Goal: Task Accomplishment & Management: Manage account settings

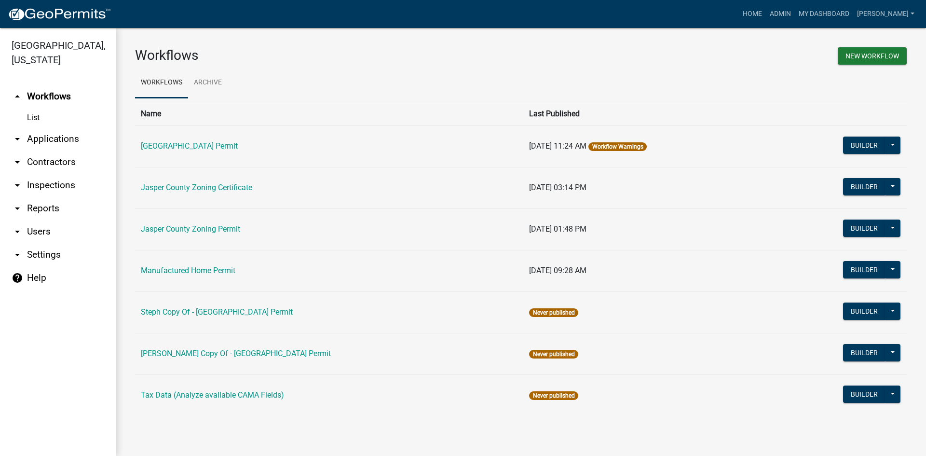
click at [31, 231] on link "arrow_drop_down Users" at bounding box center [58, 231] width 116 height 23
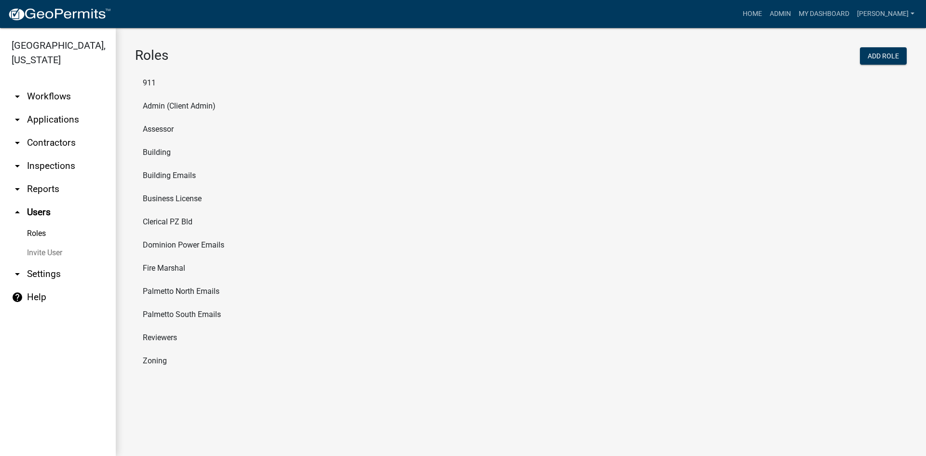
click at [156, 363] on li "Zoning" at bounding box center [521, 360] width 772 height 23
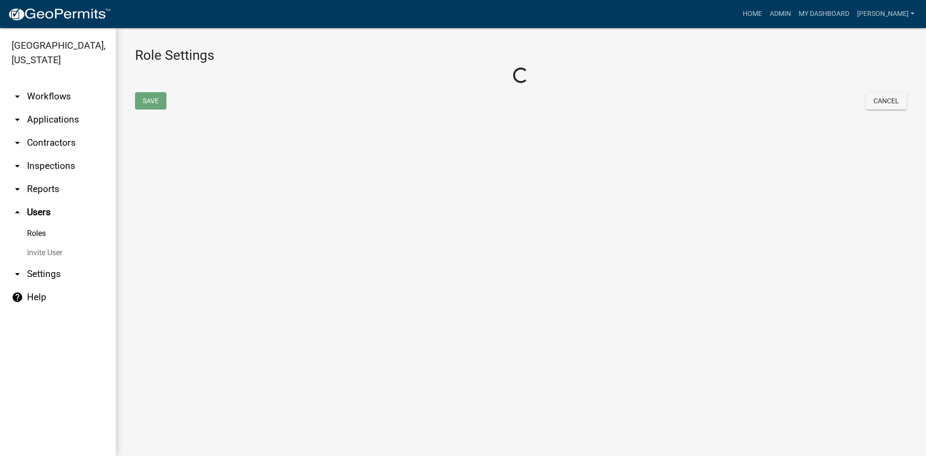
select select "3: orange"
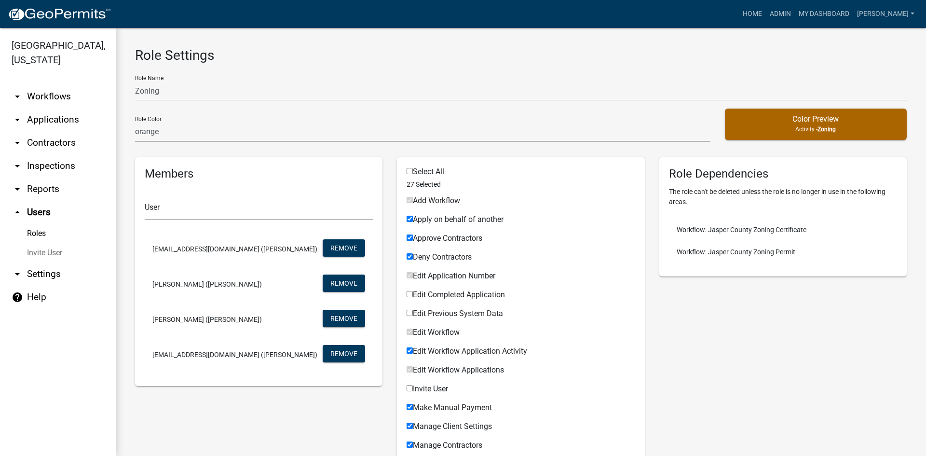
click at [43, 251] on link "Invite User" at bounding box center [58, 252] width 116 height 19
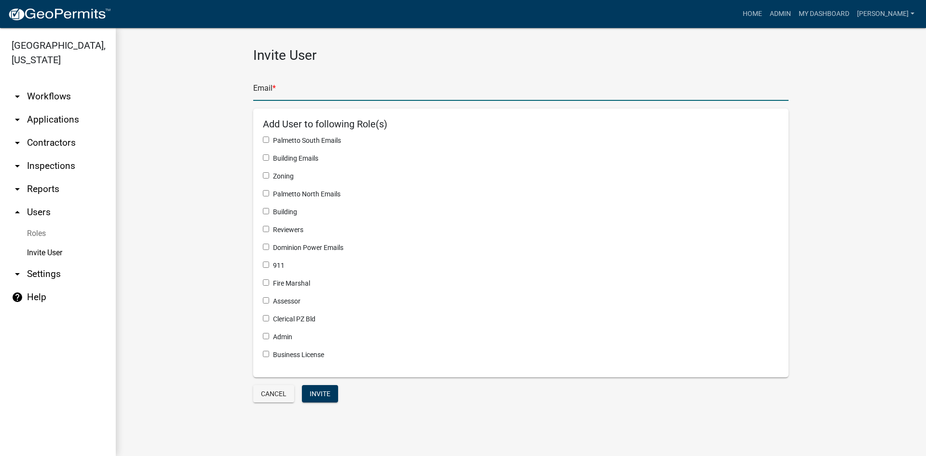
click at [272, 90] on input "text" at bounding box center [520, 91] width 535 height 20
type input "[EMAIL_ADDRESS][DOMAIN_NAME]"
click at [263, 176] on input "checkbox" at bounding box center [266, 175] width 6 height 6
checkbox input "true"
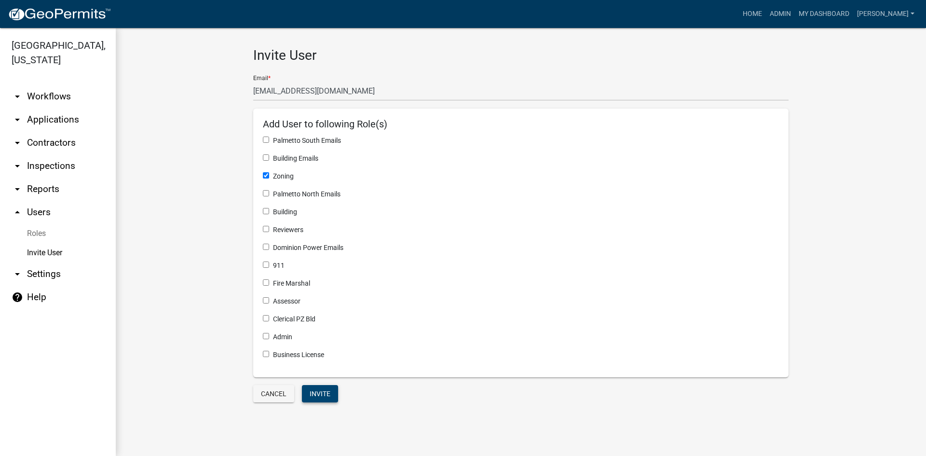
click at [321, 394] on button "Invite" at bounding box center [320, 393] width 36 height 17
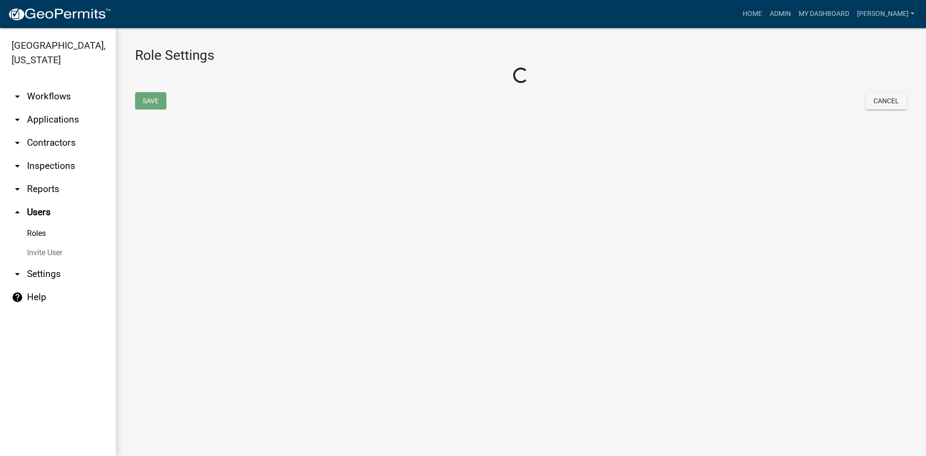
select select "3: orange"
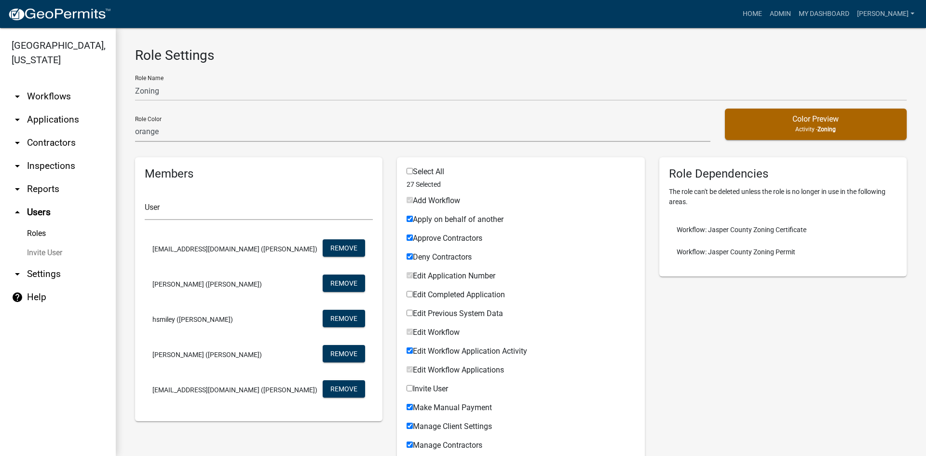
click at [51, 115] on link "arrow_drop_down Applications" at bounding box center [58, 119] width 116 height 23
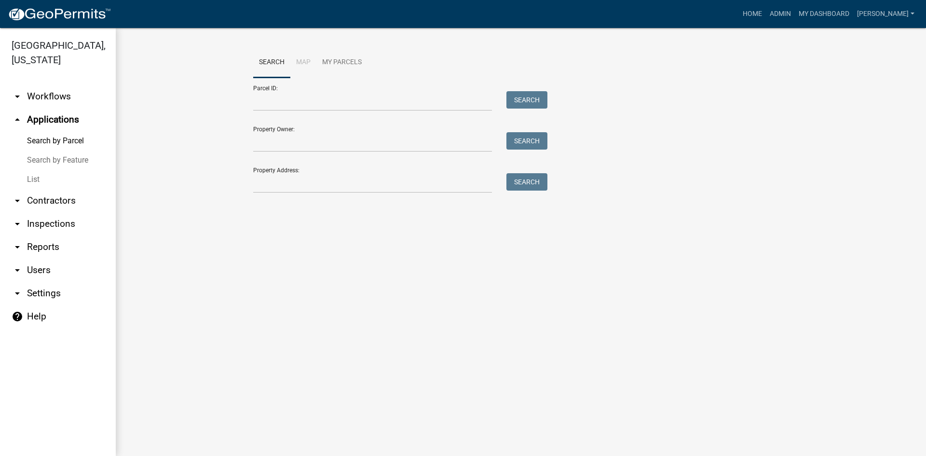
click at [36, 180] on link "List" at bounding box center [58, 179] width 116 height 19
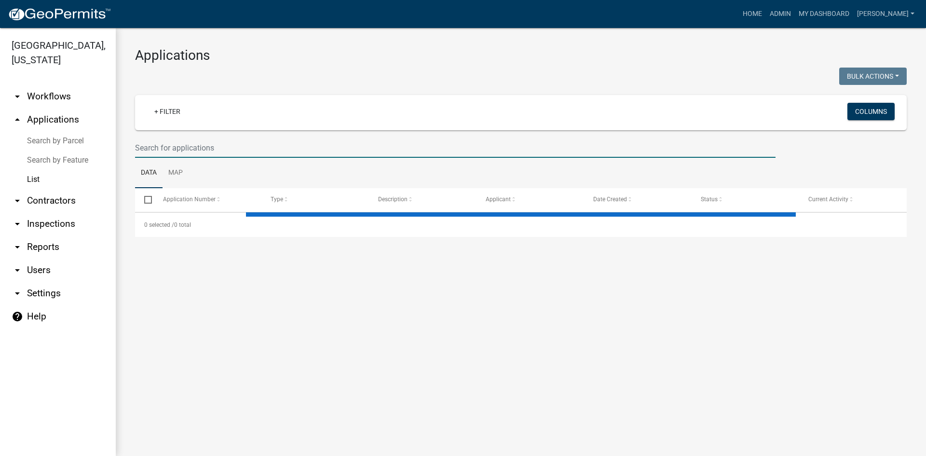
click at [181, 149] on input "text" at bounding box center [455, 148] width 640 height 20
select select "3: 100"
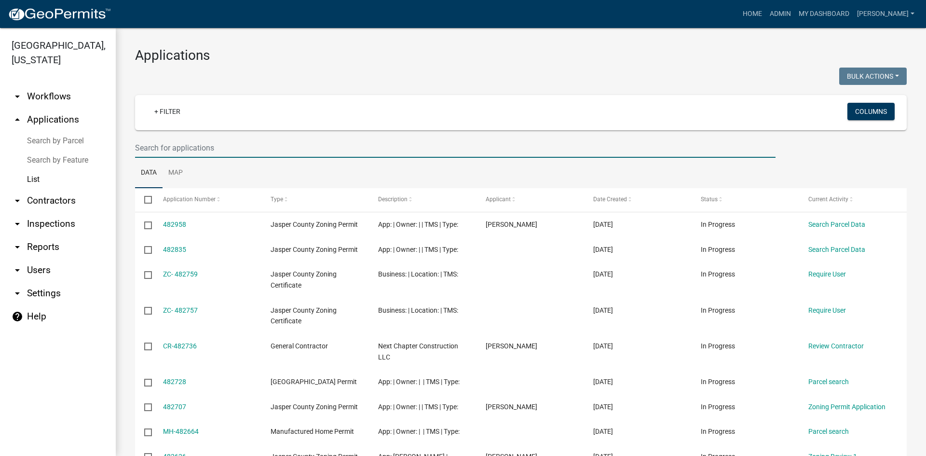
paste input "[PHONE_NUMBER]"
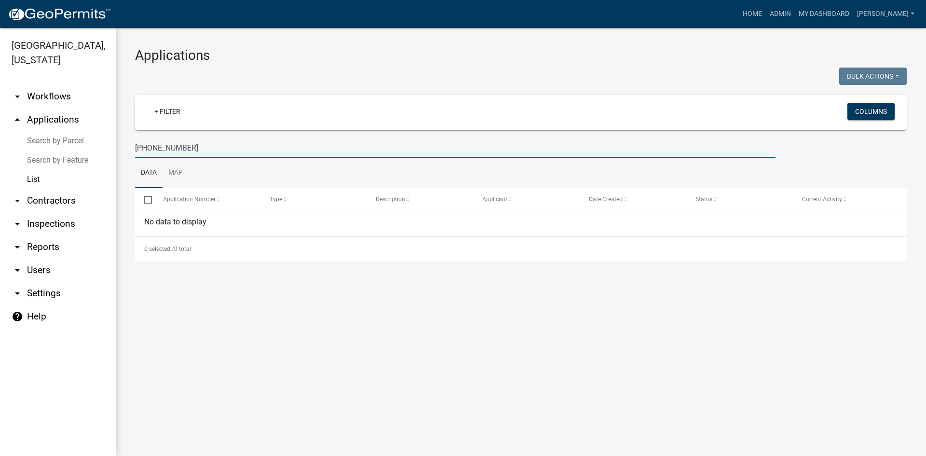
drag, startPoint x: 197, startPoint y: 147, endPoint x: 121, endPoint y: 146, distance: 76.2
click at [121, 146] on div "Applications Bulk Actions Void Expire Lock Withdraw + Filter Columns [PHONE_NUM…" at bounding box center [521, 154] width 810 height 252
type input "[PERSON_NAME]"
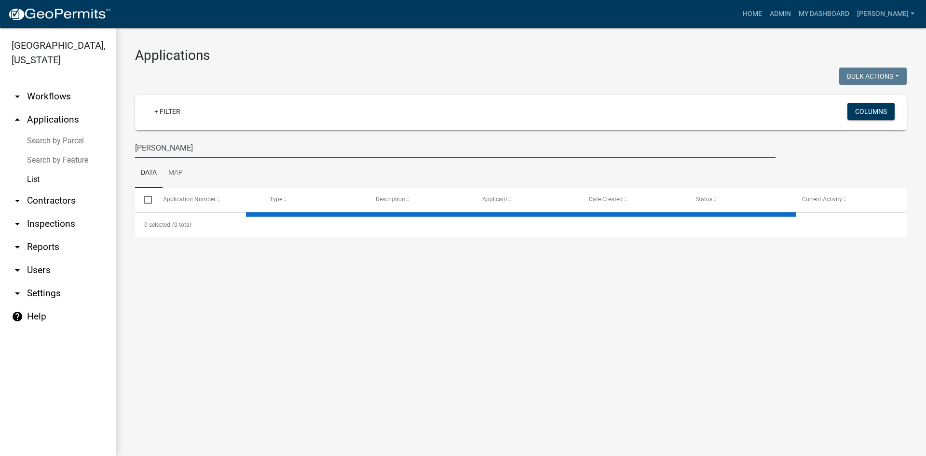
select select "3: 100"
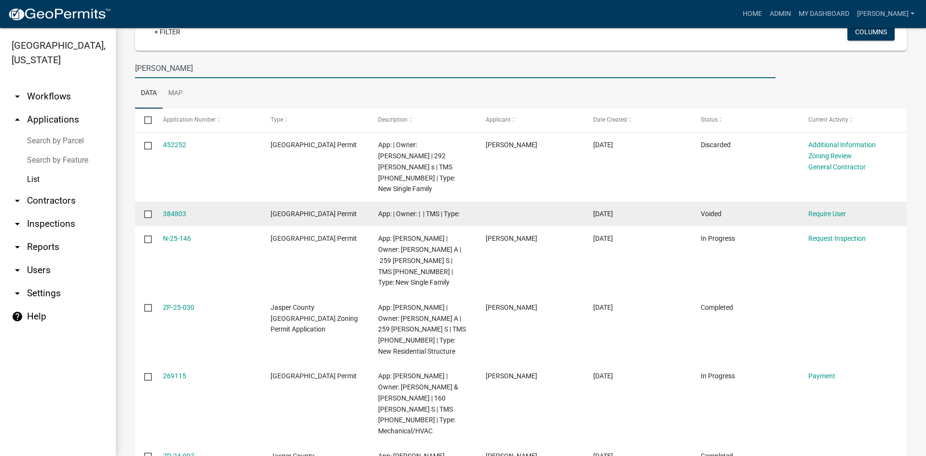
scroll to position [96, 0]
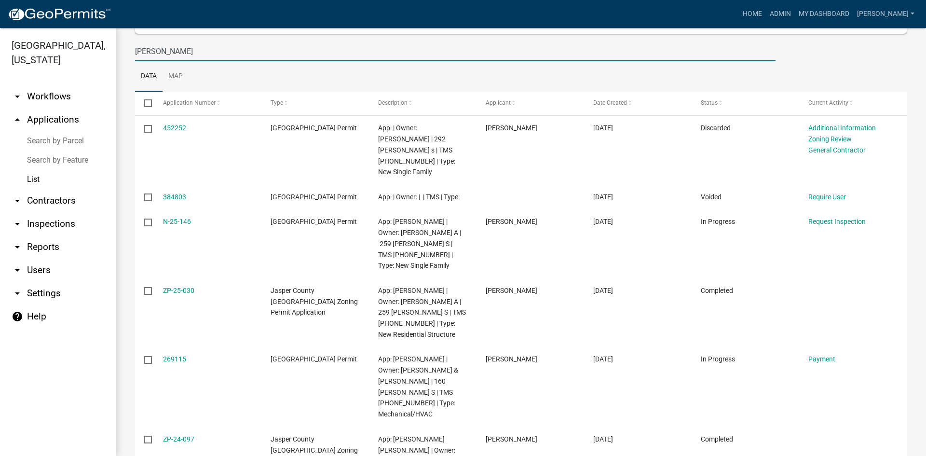
type input "[PERSON_NAME]"
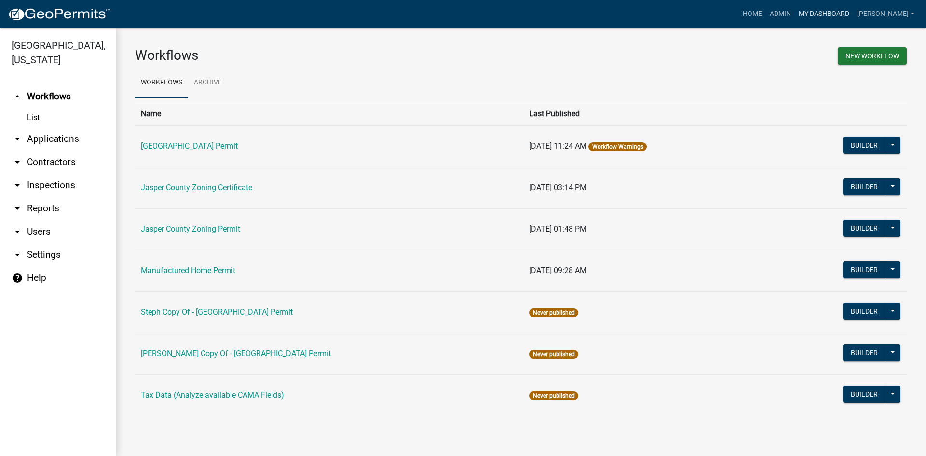
click at [853, 11] on link "My Dashboard" at bounding box center [824, 14] width 58 height 18
